Goal: Check status: Check status

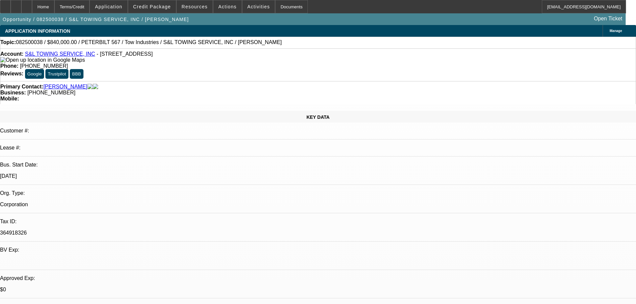
select select "0"
select select "2"
select select "0.1"
select select "4"
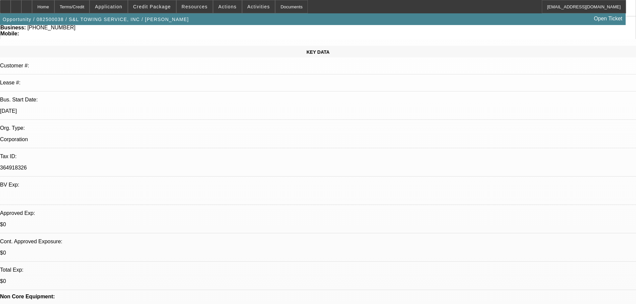
scroll to position [134, 0]
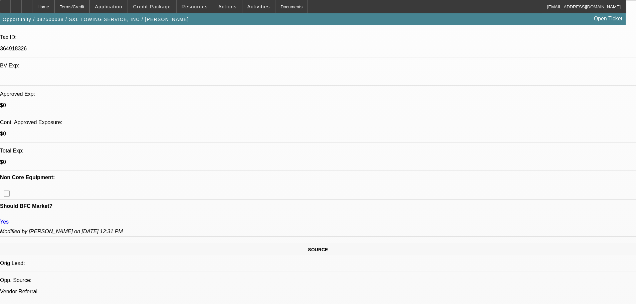
scroll to position [200, 0]
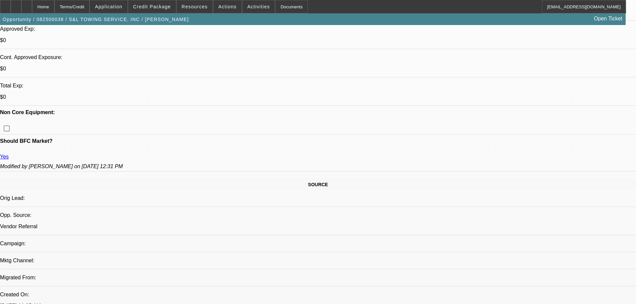
scroll to position [267, 0]
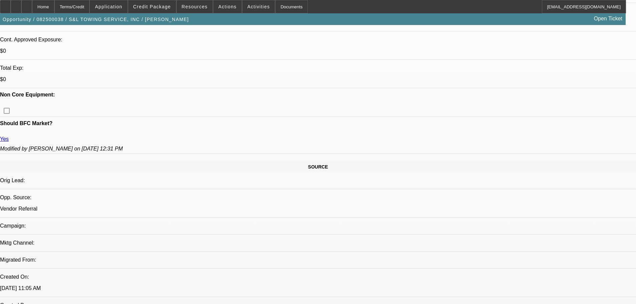
drag, startPoint x: 365, startPoint y: 105, endPoint x: 16, endPoint y: 95, distance: 348.9
drag, startPoint x: 14, startPoint y: 94, endPoint x: 376, endPoint y: 107, distance: 362.6
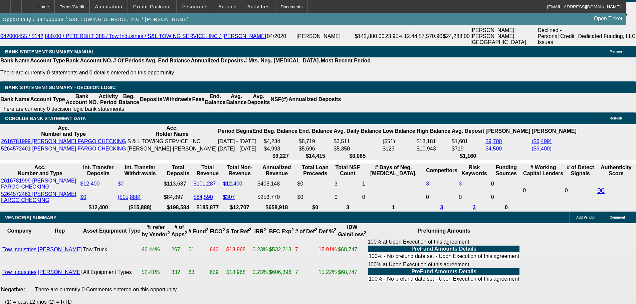
scroll to position [1202, 0]
